Goal: Contribute content: Add original content to the website for others to see

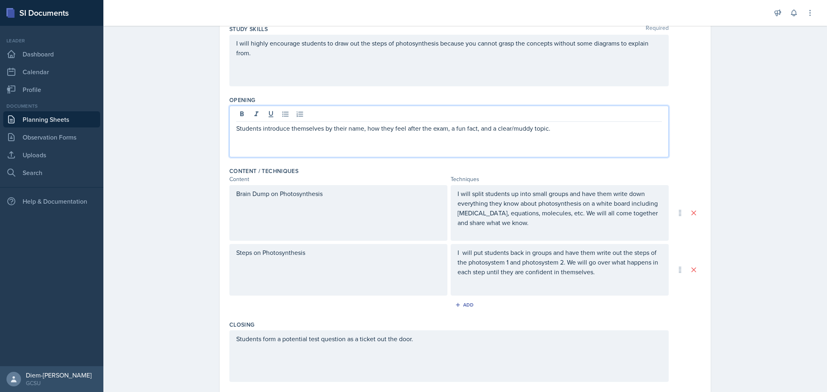
scroll to position [124, 0]
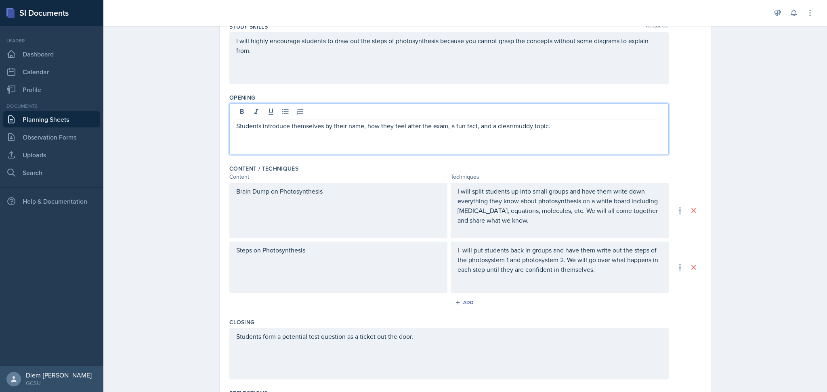
click at [572, 130] on p "Students introduce themselves by their name, how they feel after the exam, a fu…" at bounding box center [448, 126] width 425 height 10
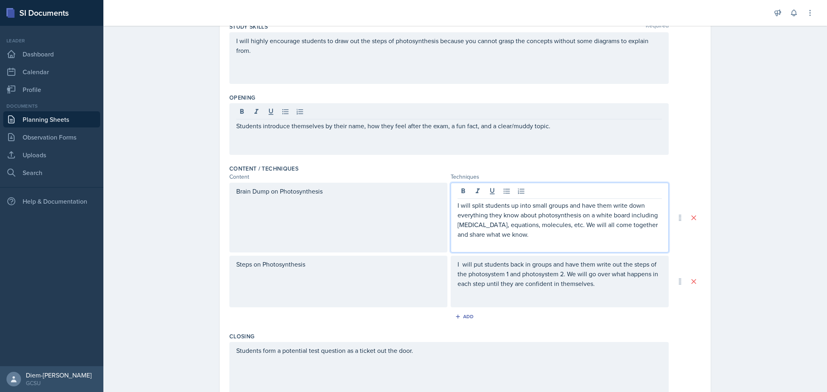
scroll to position [138, 0]
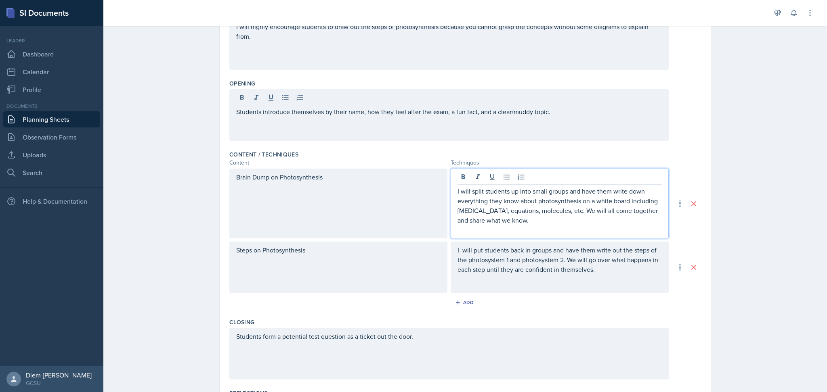
click at [521, 222] on p "I will split students up into small groups and have them write down everything …" at bounding box center [559, 205] width 204 height 39
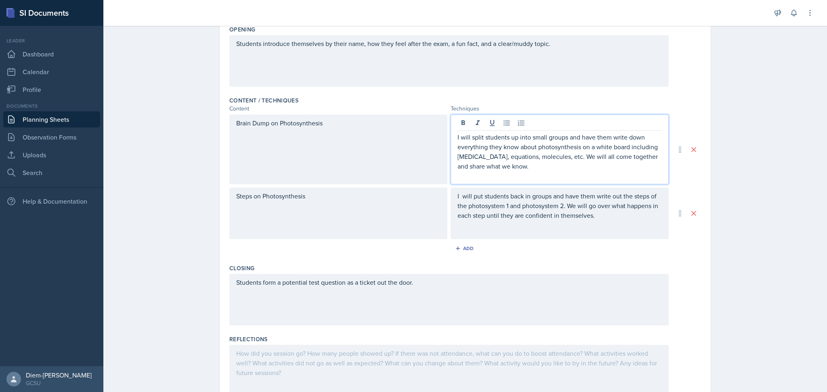
scroll to position [228, 0]
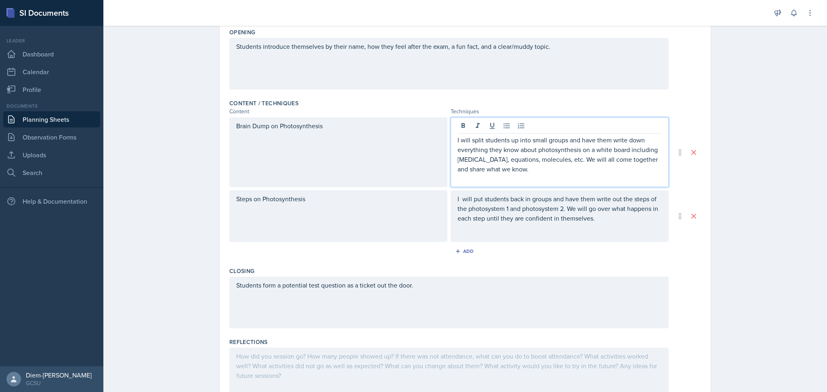
click at [601, 233] on p at bounding box center [559, 228] width 204 height 10
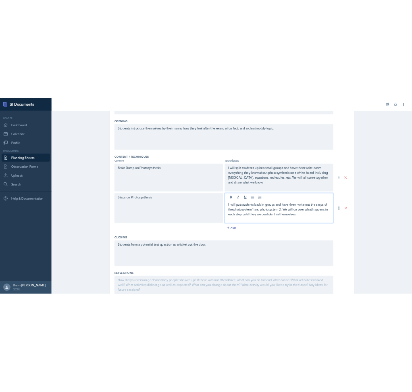
scroll to position [0, 0]
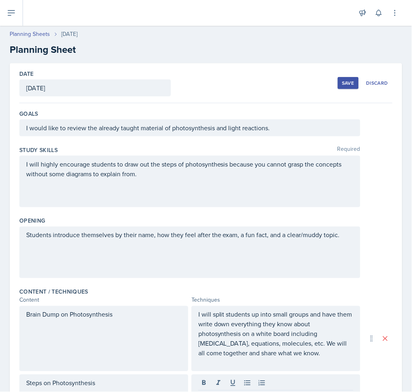
click at [205, 183] on div "I will highly encourage students to draw out the steps of photosynthesis becaus…" at bounding box center [190, 173] width 328 height 29
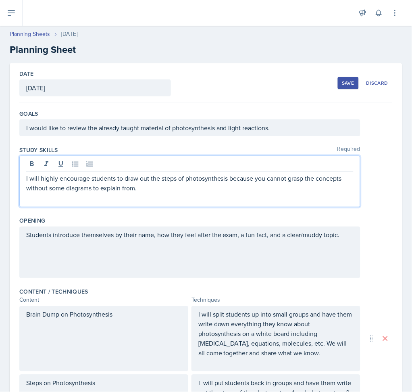
paste div
click at [138, 188] on p "I will highly encourage students to draw out the steps of photosynthesis becaus…" at bounding box center [190, 183] width 328 height 19
drag, startPoint x: 165, startPoint y: 188, endPoint x: 180, endPoint y: 186, distance: 15.0
click at [180, 186] on p "I will highly encourage students to draw out the steps of photosynthesis becaus…" at bounding box center [190, 183] width 328 height 19
drag, startPoint x: 196, startPoint y: 188, endPoint x: 207, endPoint y: 194, distance: 11.9
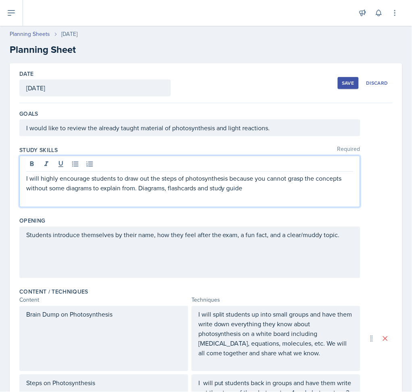
click at [196, 188] on p "I will highly encourage students to draw out the steps of photosynthesis becaus…" at bounding box center [190, 183] width 328 height 19
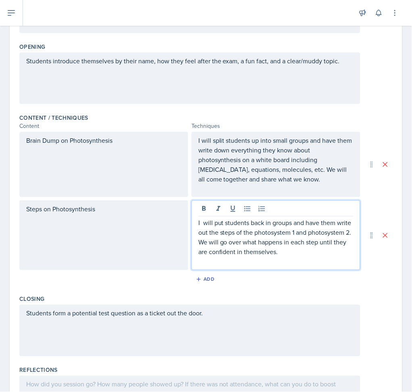
scroll to position [188, 0]
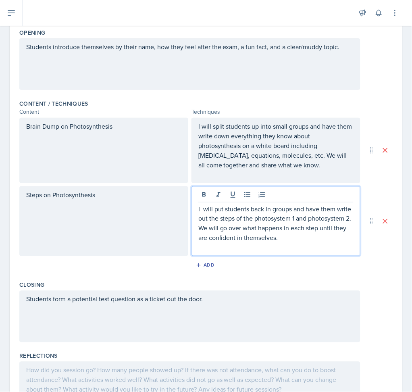
click at [332, 243] on p at bounding box center [276, 248] width 155 height 10
click at [301, 167] on p "I will split students up into small groups and have them write down everything …" at bounding box center [276, 145] width 155 height 48
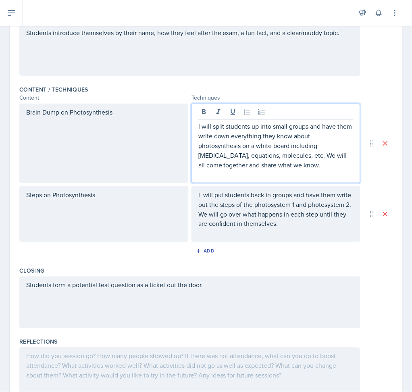
click at [293, 161] on p "I will split students up into small groups and have them write down everything …" at bounding box center [276, 145] width 155 height 48
drag, startPoint x: 241, startPoint y: 146, endPoint x: 221, endPoint y: 148, distance: 19.9
click at [241, 146] on p "I will split students up into small groups and have them write down everything …" at bounding box center [276, 145] width 155 height 48
click at [213, 152] on p "I will split students up into small groups and have them write down everything …" at bounding box center [276, 145] width 155 height 48
click at [314, 161] on p "I will split students up into small groups and have them write down everything …" at bounding box center [276, 145] width 155 height 48
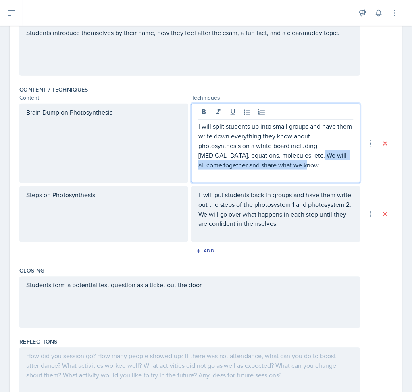
click at [315, 161] on p "I will split students up into small groups and have them write down everything …" at bounding box center [276, 145] width 155 height 48
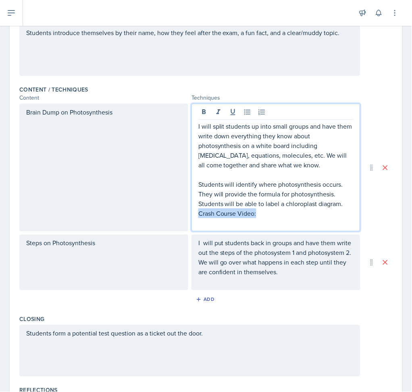
drag, startPoint x: 268, startPoint y: 216, endPoint x: 182, endPoint y: 213, distance: 86.0
click at [182, 213] on div "Brain Dump on Photosynthesis I will split students up into small groups and hav…" at bounding box center [189, 168] width 341 height 128
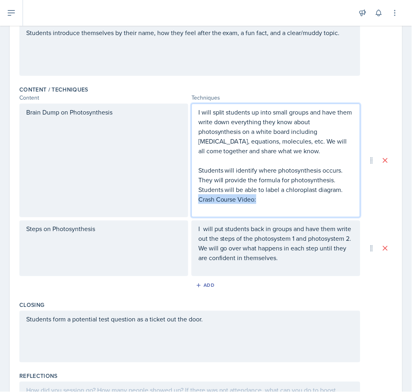
scroll to position [188, 0]
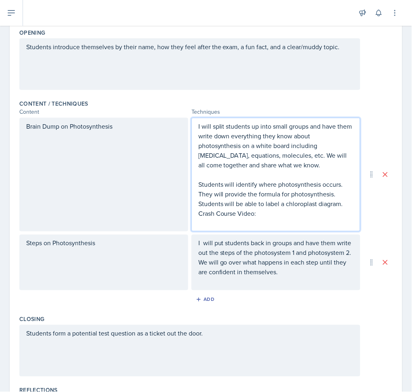
click at [214, 220] on p at bounding box center [276, 223] width 155 height 10
click at [343, 207] on p "Students will identify where photosynthesis occurs. They will provide the formu…" at bounding box center [276, 199] width 155 height 39
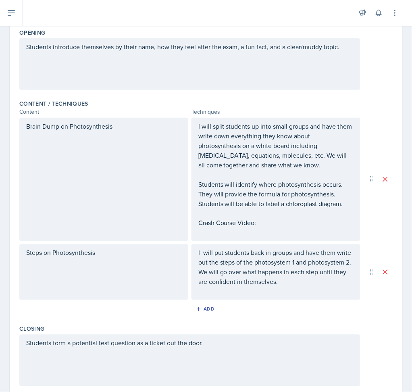
scroll to position [203, 0]
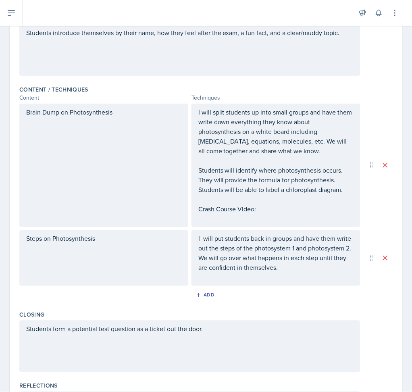
click at [240, 224] on p at bounding box center [276, 219] width 155 height 10
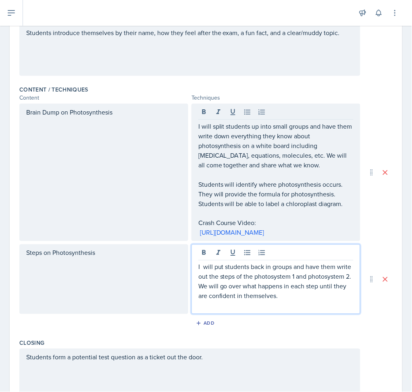
click at [325, 288] on p "I will put students back in groups and have them write out the steps of the pho…" at bounding box center [276, 281] width 155 height 39
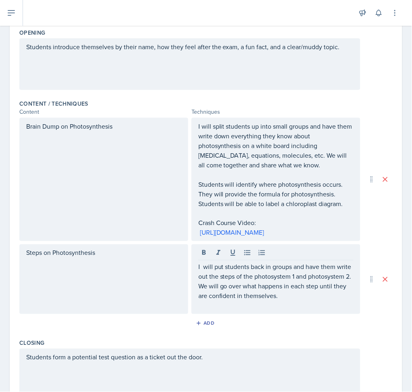
click at [351, 311] on div "I will put students back in groups and have them write out the steps of the pho…" at bounding box center [276, 280] width 169 height 70
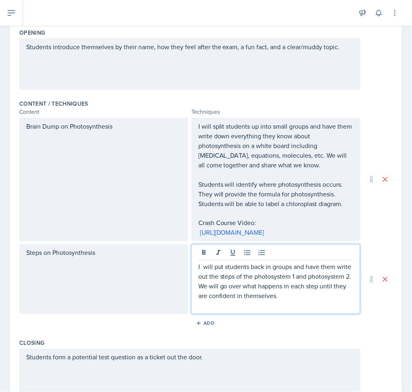
click at [333, 303] on p at bounding box center [276, 306] width 155 height 10
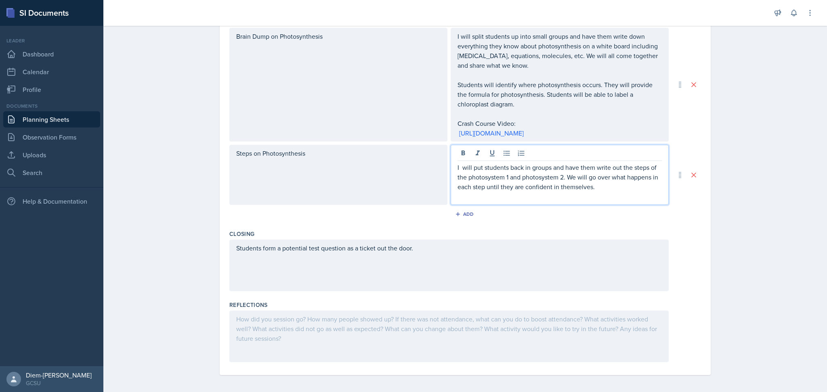
scroll to position [281, 0]
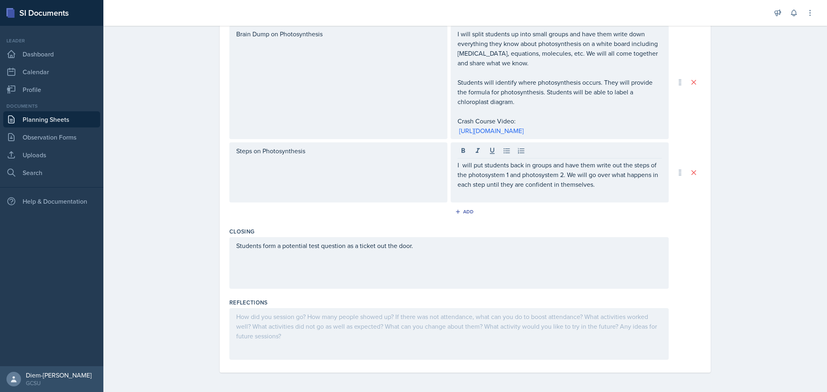
click at [574, 261] on div "Students form a potential test question as a ticket out the door." at bounding box center [448, 263] width 439 height 52
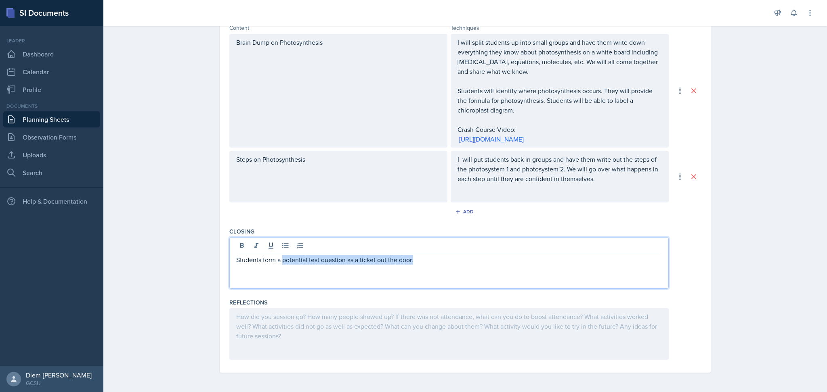
click at [536, 258] on p "Students form a potential test question as a ticket out the door." at bounding box center [448, 260] width 425 height 10
click at [484, 264] on p "Students form a potential test question as a ticket out the door." at bounding box center [448, 260] width 425 height 10
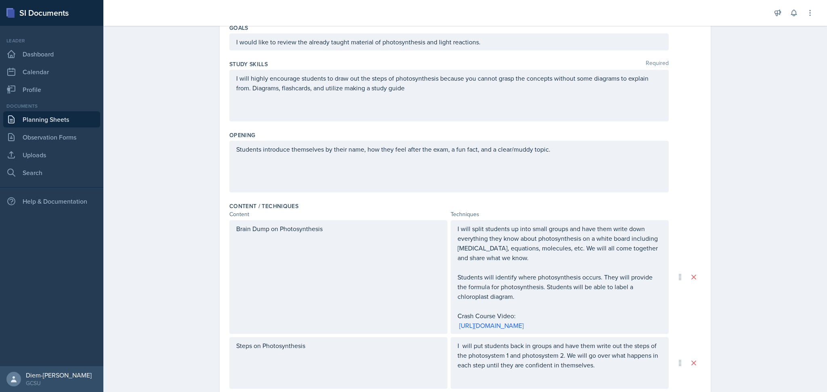
scroll to position [0, 0]
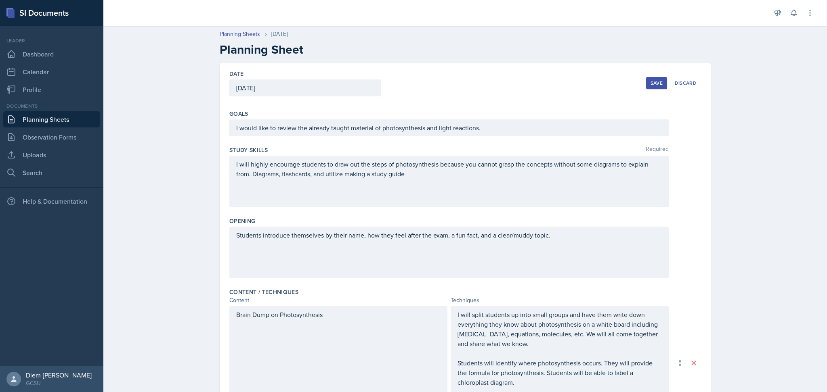
click at [650, 84] on div "Save" at bounding box center [656, 83] width 12 height 6
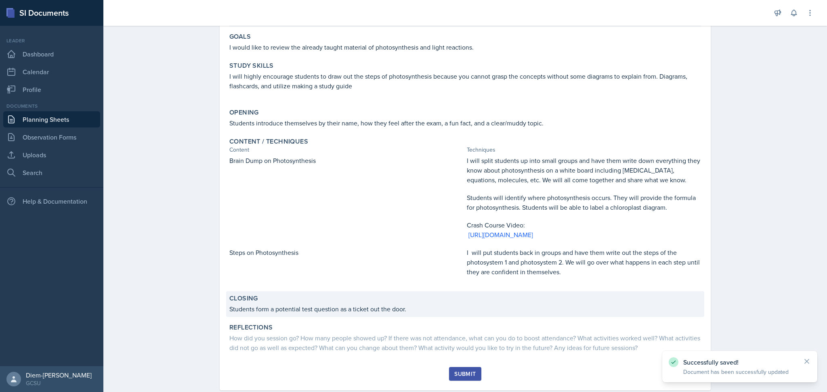
scroll to position [90, 0]
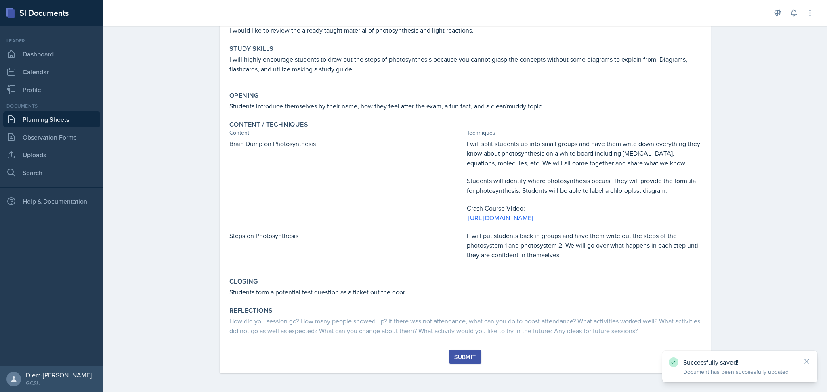
click at [465, 356] on div "Submit" at bounding box center [464, 357] width 21 height 6
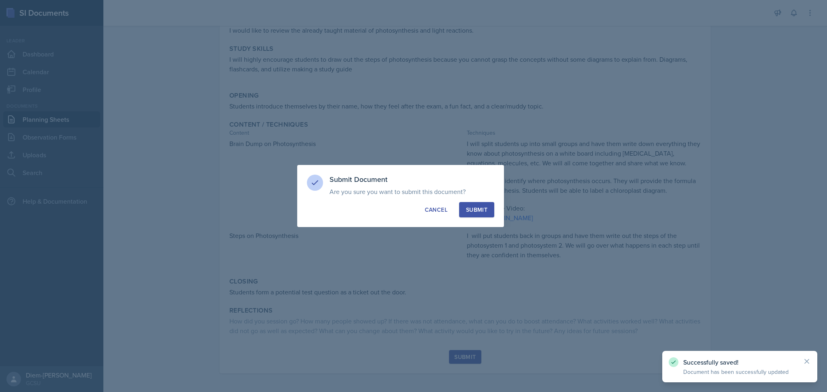
click at [472, 210] on div "Submit" at bounding box center [476, 210] width 21 height 8
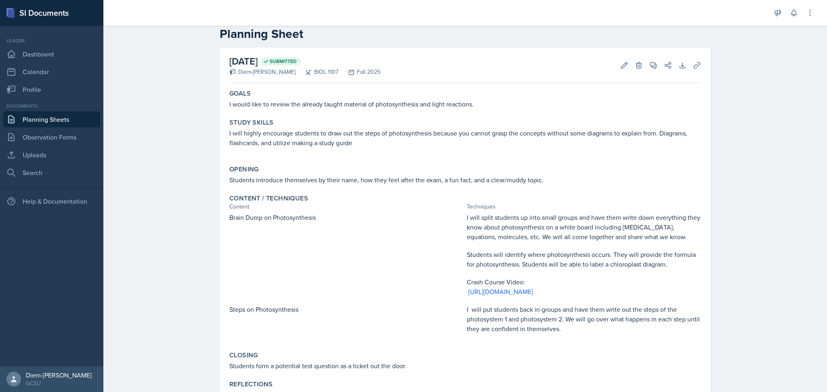
scroll to position [0, 0]
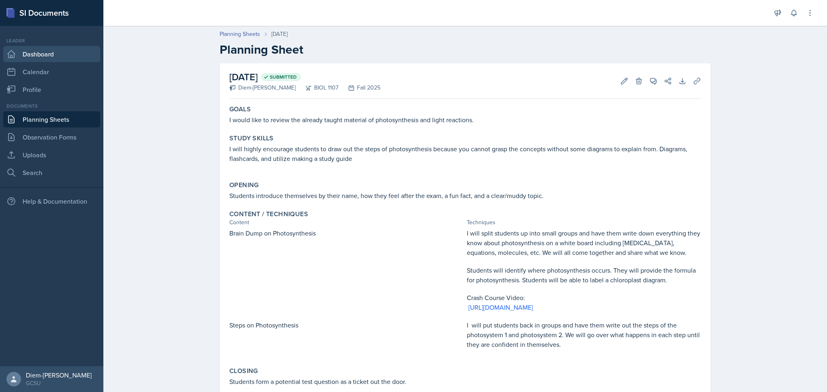
click at [33, 49] on link "Dashboard" at bounding box center [51, 54] width 97 height 16
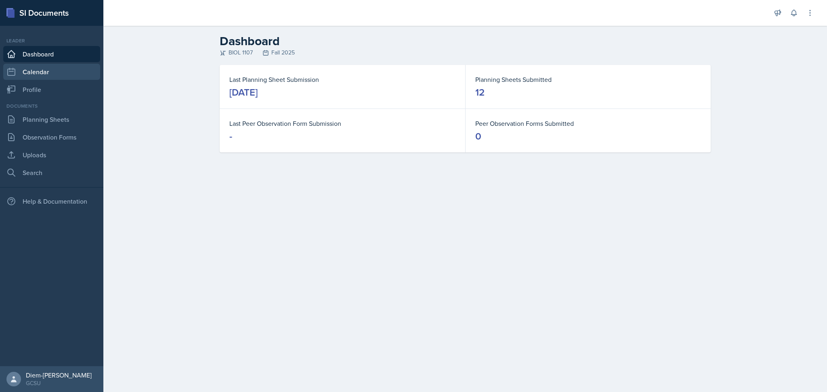
click at [33, 69] on link "Calendar" at bounding box center [51, 72] width 97 height 16
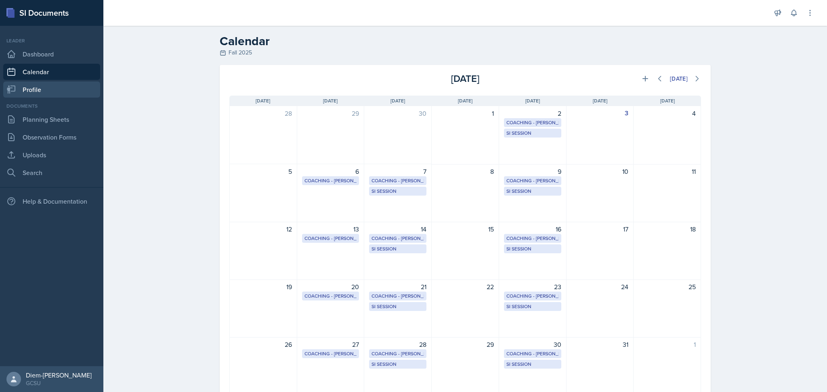
click at [36, 87] on link "Profile" at bounding box center [51, 90] width 97 height 16
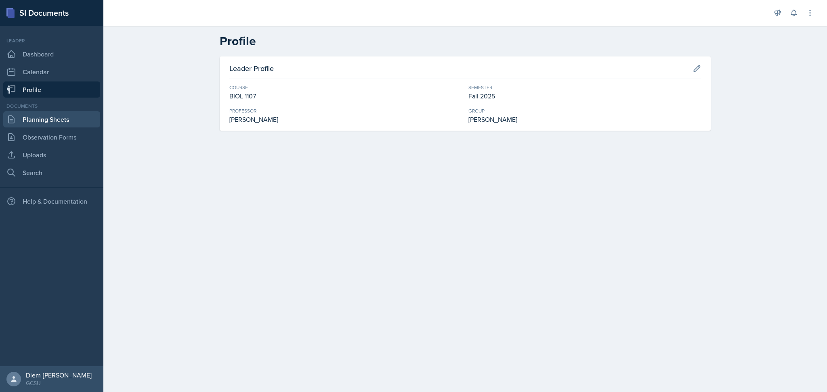
click at [52, 118] on link "Planning Sheets" at bounding box center [51, 119] width 97 height 16
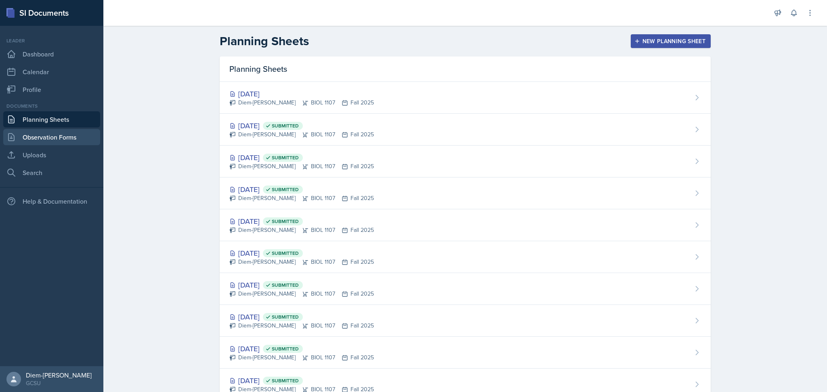
click at [72, 133] on link "Observation Forms" at bounding box center [51, 137] width 97 height 16
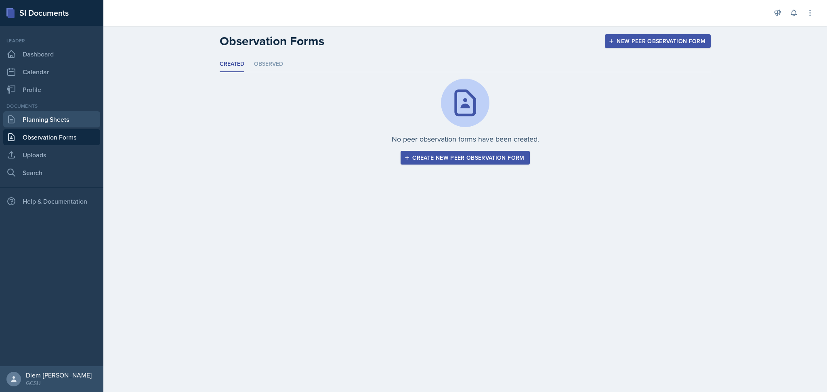
click at [60, 126] on link "Planning Sheets" at bounding box center [51, 119] width 97 height 16
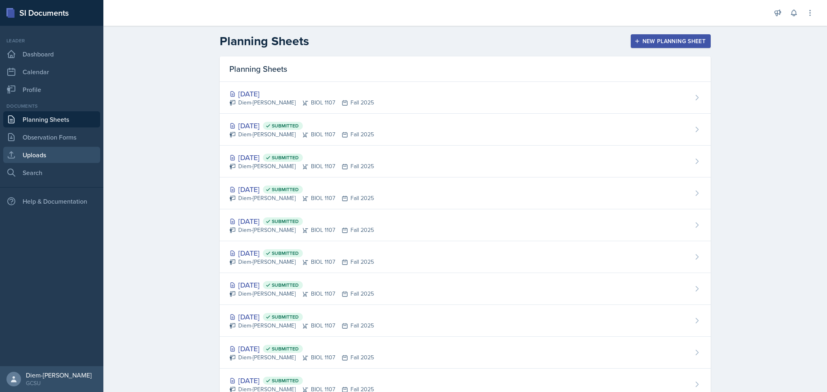
click at [57, 154] on link "Uploads" at bounding box center [51, 155] width 97 height 16
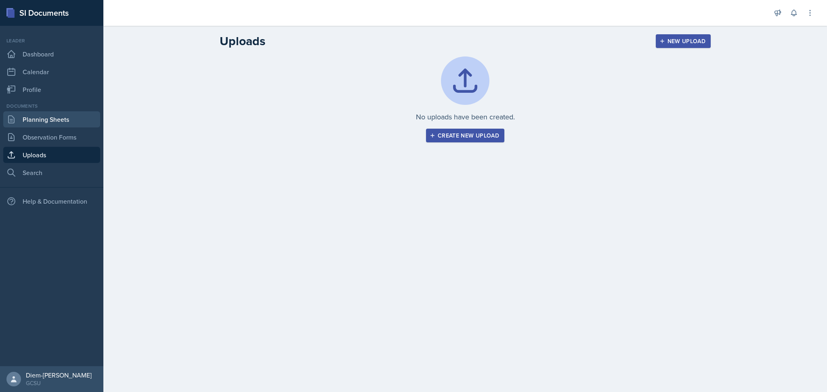
click at [46, 119] on link "Planning Sheets" at bounding box center [51, 119] width 97 height 16
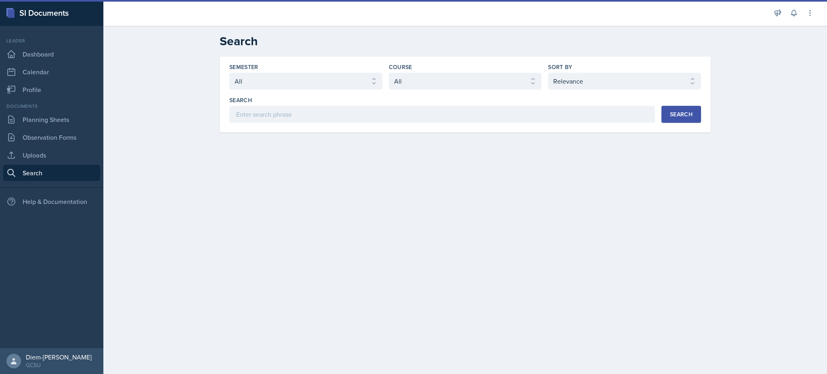
select select "all"
select select "1"
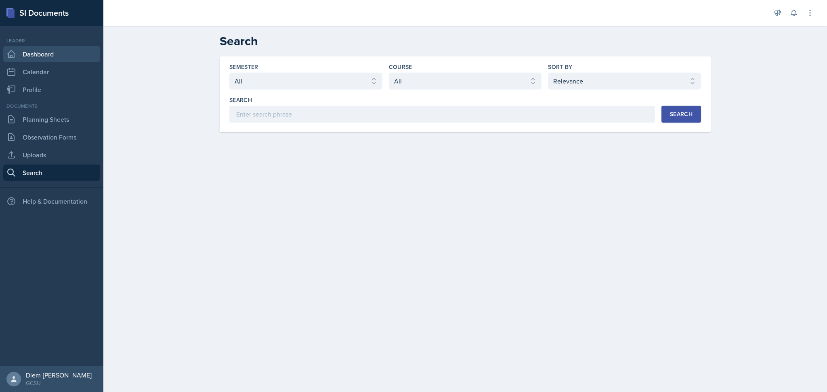
click at [55, 51] on link "Dashboard" at bounding box center [51, 54] width 97 height 16
